Goal: Task Accomplishment & Management: Complete application form

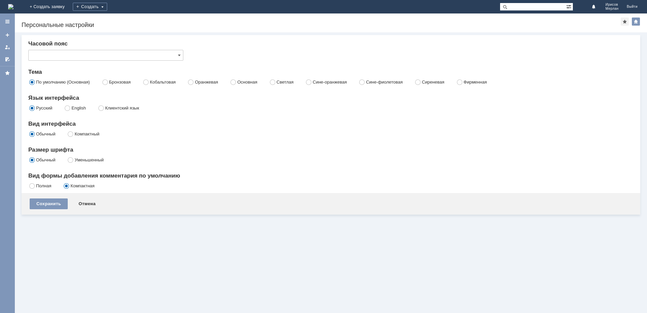
type input "[не указано]"
click at [69, 7] on link "+ Создать заявку" at bounding box center [47, 6] width 43 height 13
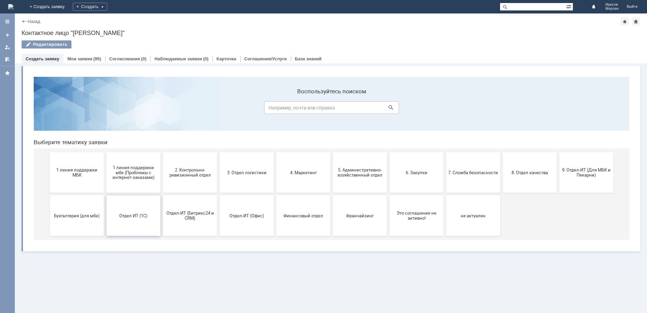
click at [145, 218] on span "Отдел ИТ (1С)" at bounding box center [134, 215] width 50 height 5
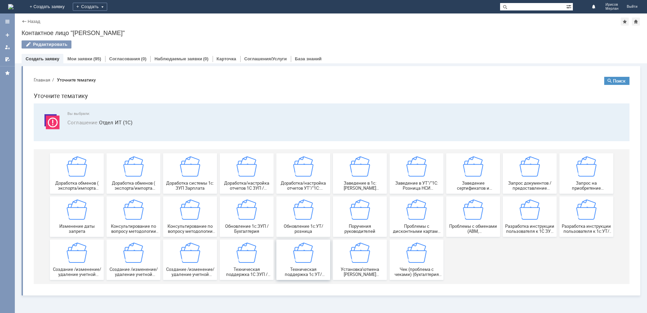
click at [307, 254] on img at bounding box center [303, 253] width 20 height 20
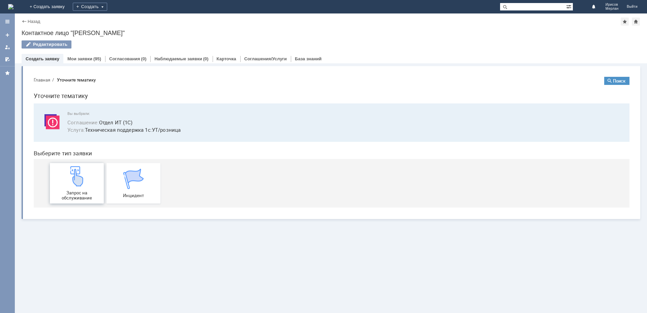
click at [77, 185] on img at bounding box center [77, 176] width 20 height 20
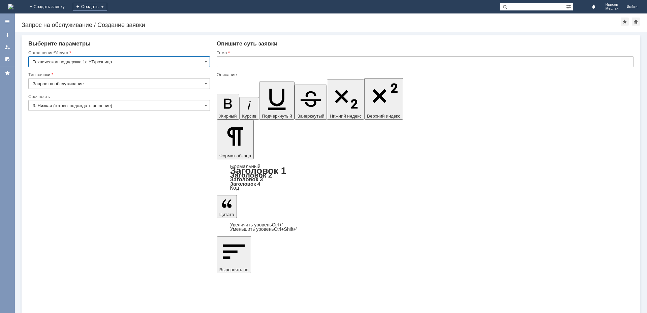
click at [52, 104] on input "3. Низкая (готовы подождать решение)" at bounding box center [119, 105] width 182 height 11
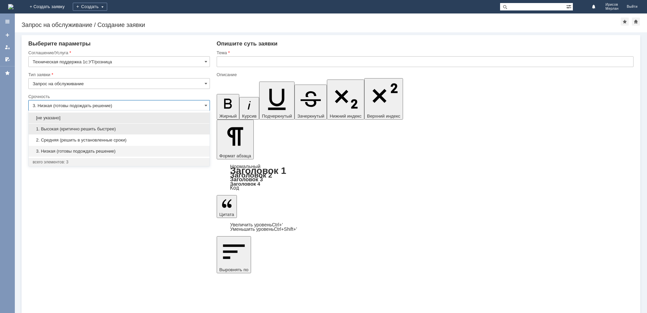
click at [49, 128] on span "1. Высокая (критично решить быстрее)" at bounding box center [119, 128] width 173 height 5
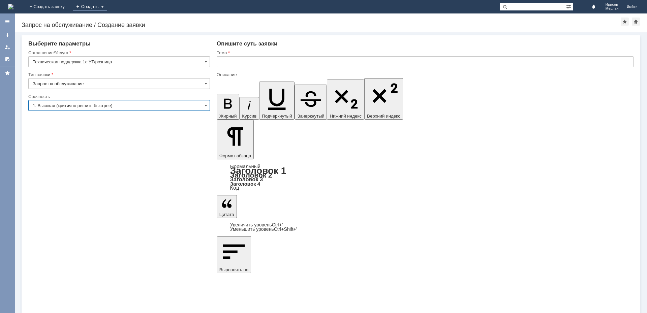
type input "1. Высокая (критично решить быстрее)"
click at [259, 64] on input "text" at bounding box center [425, 61] width 417 height 11
type input "J"
type input "Отчет комиссионера"
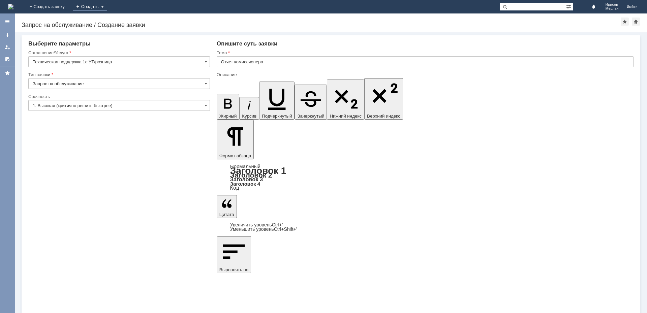
drag, startPoint x: 308, startPoint y: 2366, endPoint x: 387, endPoint y: 2362, distance: 79.0
